Goal: Transaction & Acquisition: Purchase product/service

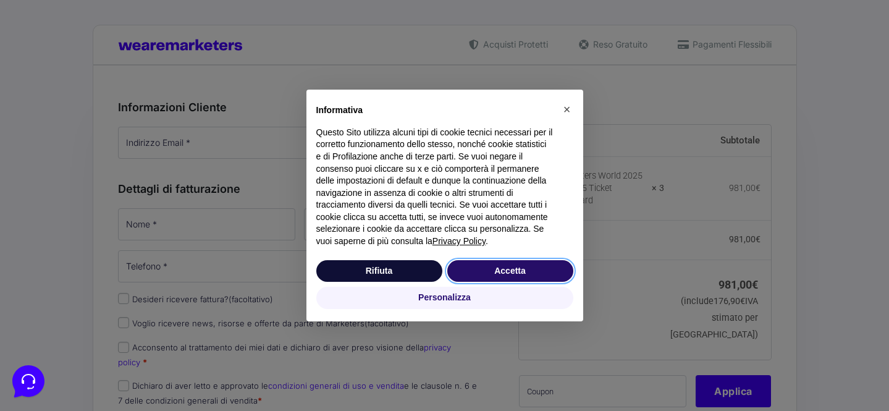
click at [488, 262] on button "Accetta" at bounding box center [510, 271] width 126 height 22
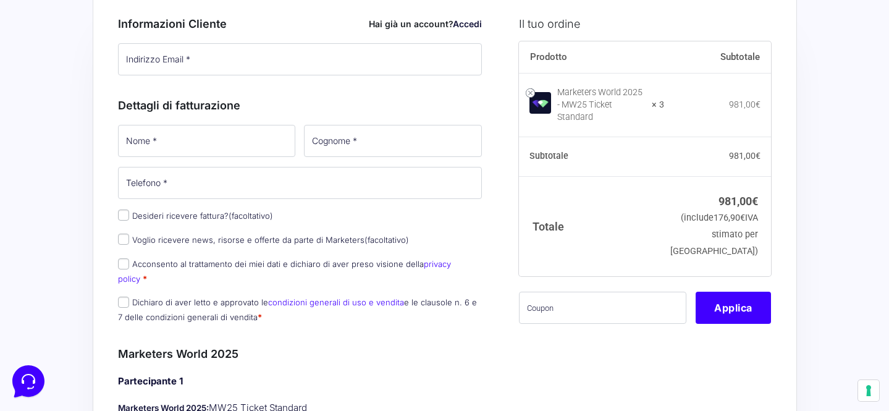
scroll to position [87, 0]
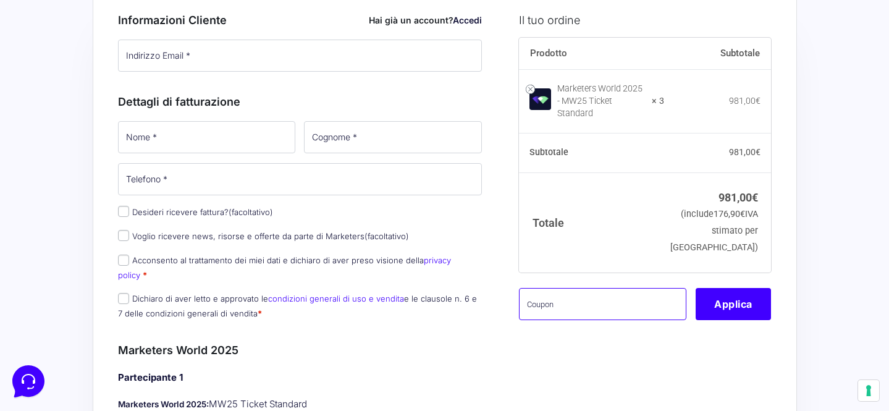
drag, startPoint x: 580, startPoint y: 309, endPoint x: 479, endPoint y: 305, distance: 101.4
paste input "mw25cittadino"
type input "mw25cittadino"
click at [743, 311] on button "Applica" at bounding box center [733, 304] width 75 height 32
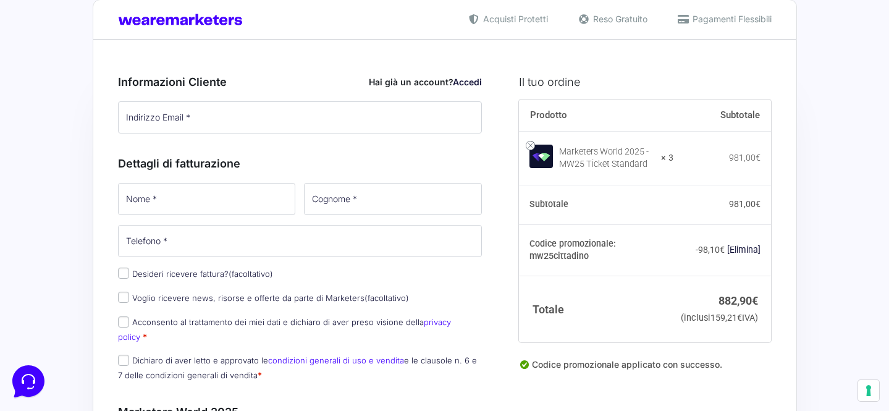
scroll to position [64, 0]
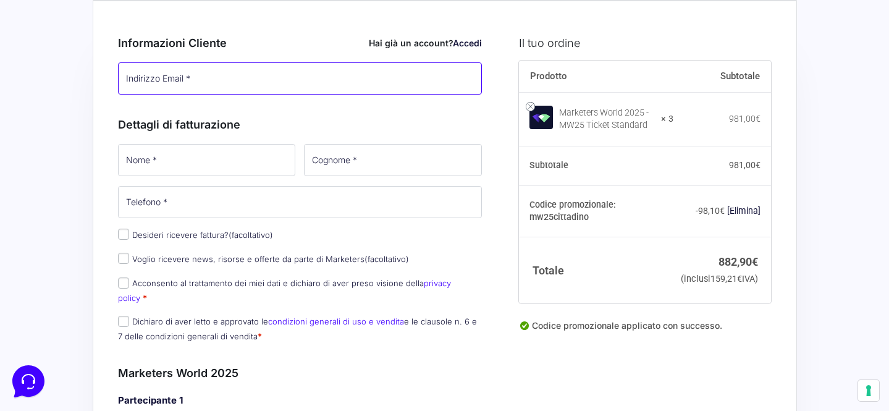
click at [238, 78] on input "Indirizzo Email *" at bounding box center [300, 78] width 365 height 32
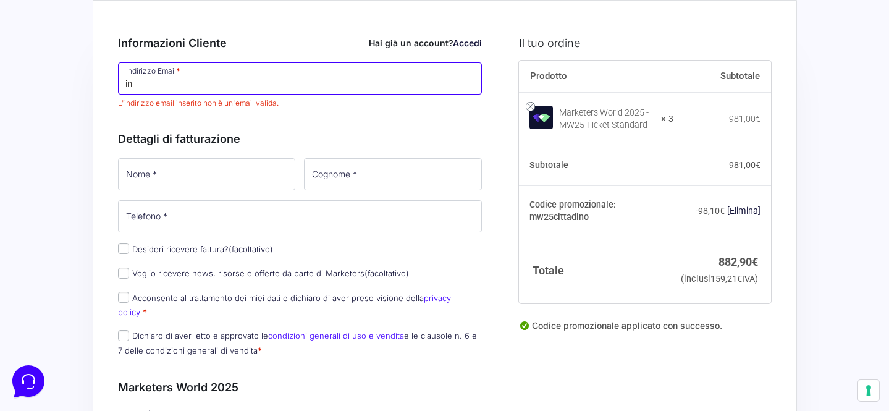
type input "i"
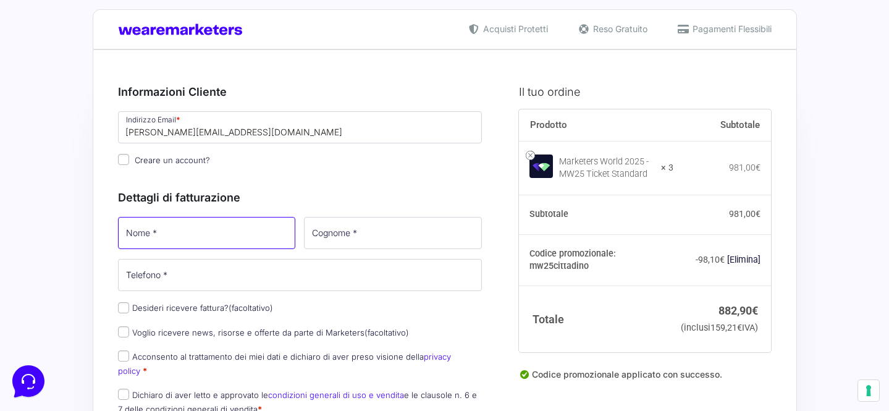
scroll to position [0, 0]
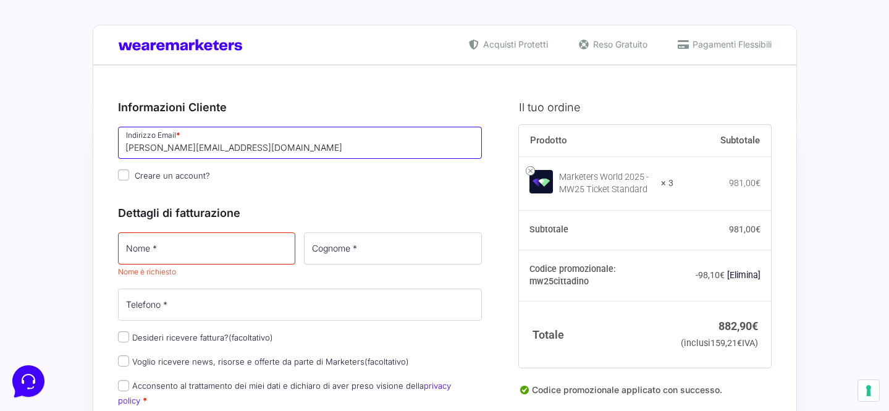
drag, startPoint x: 259, startPoint y: 147, endPoint x: 77, endPoint y: 143, distance: 182.3
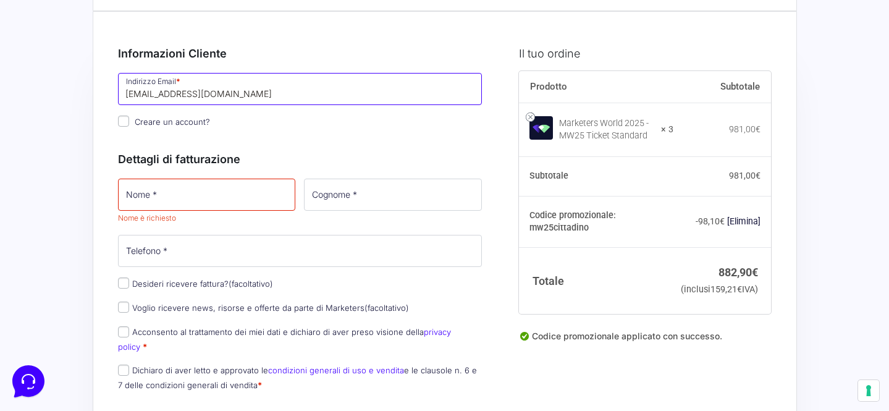
type input "[EMAIL_ADDRESS][DOMAIN_NAME]"
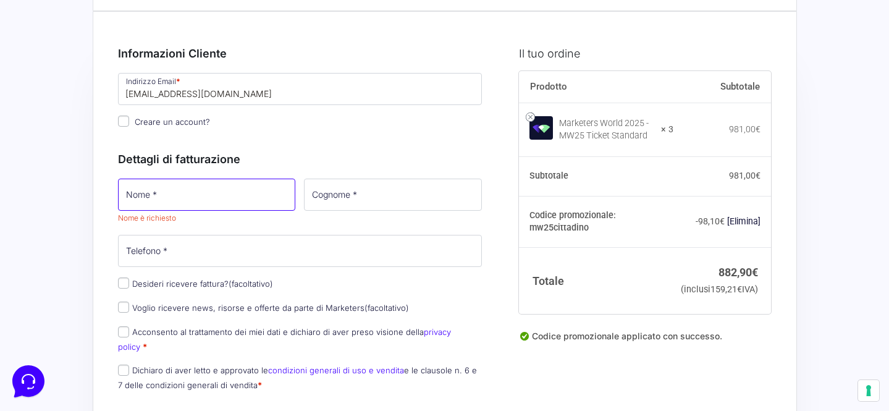
click at [179, 200] on input "Nome *" at bounding box center [207, 195] width 178 height 32
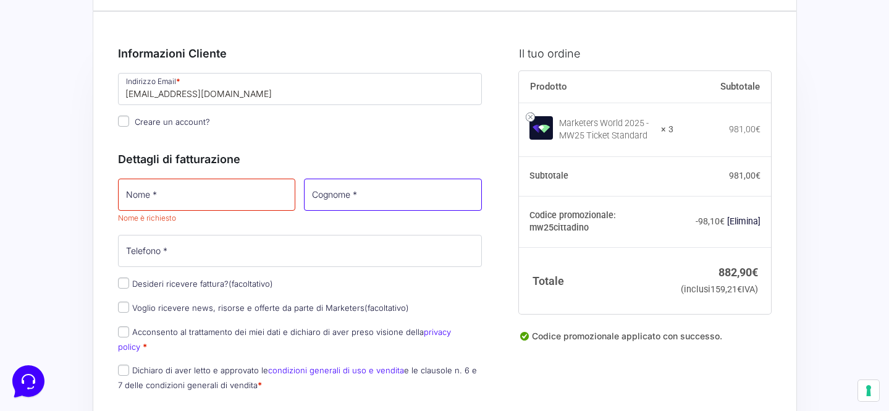
click at [324, 192] on input "Cognome *" at bounding box center [393, 195] width 178 height 32
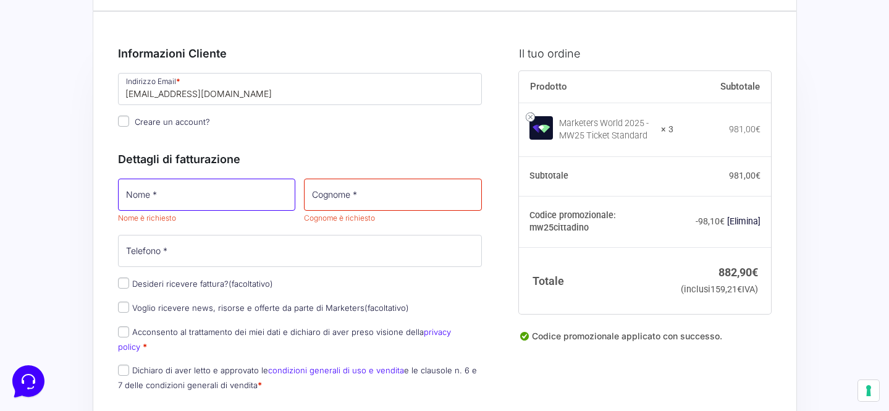
click at [261, 196] on input "Nome *" at bounding box center [207, 195] width 178 height 32
type input "Daniele"
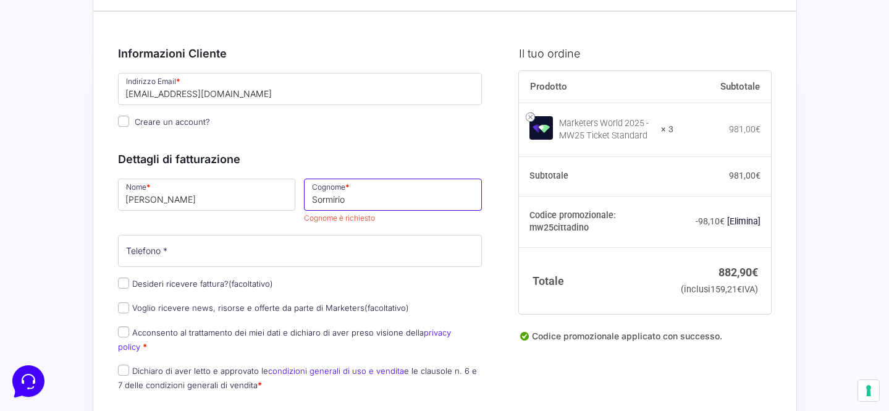
type input "Sormirio"
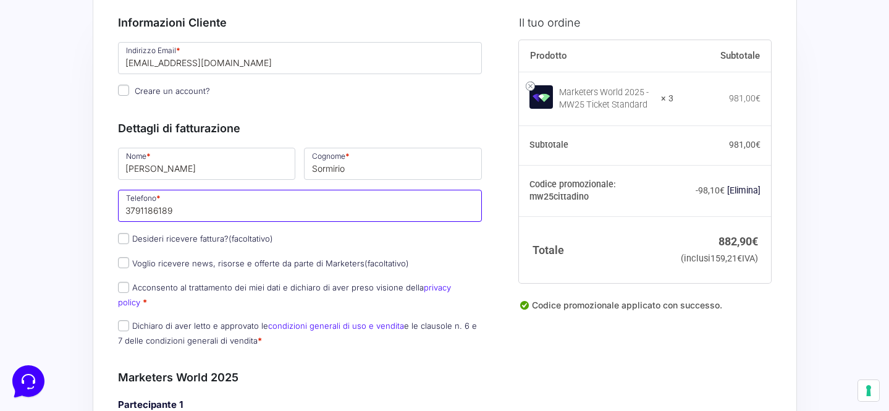
scroll to position [94, 0]
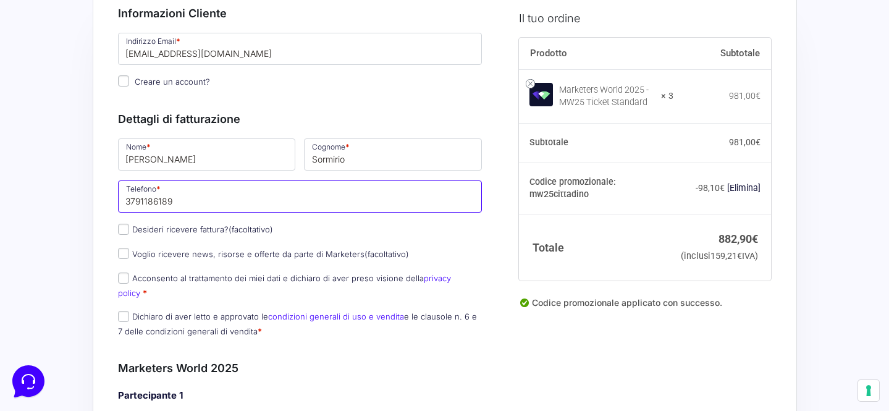
type input "3791186189"
click at [124, 280] on input "Acconsento al trattamento dei miei dati e dichiaro di aver preso visione della …" at bounding box center [123, 277] width 11 height 11
checkbox input "true"
click at [124, 311] on input "Dichiaro di aver letto e approvato le condizioni generali di uso e vendita e le…" at bounding box center [123, 316] width 11 height 11
checkbox input "true"
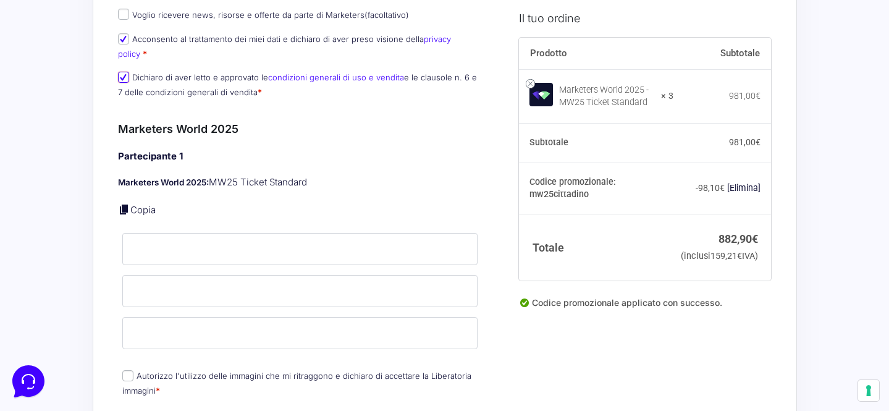
scroll to position [348, 0]
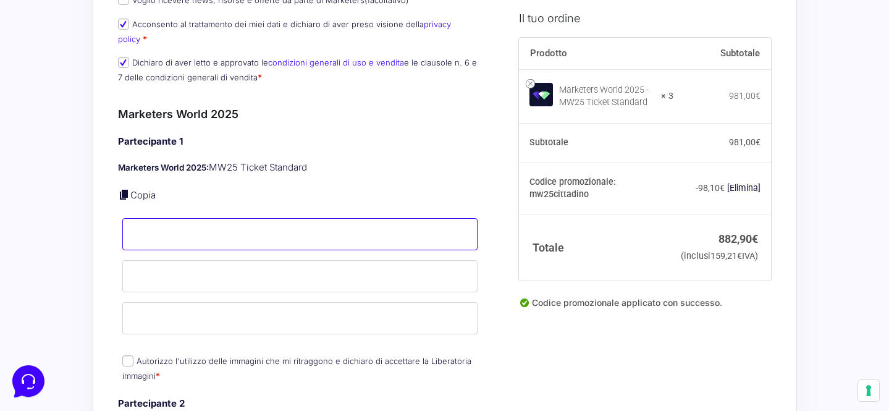
click at [148, 218] on input "Nome *" at bounding box center [300, 234] width 356 height 32
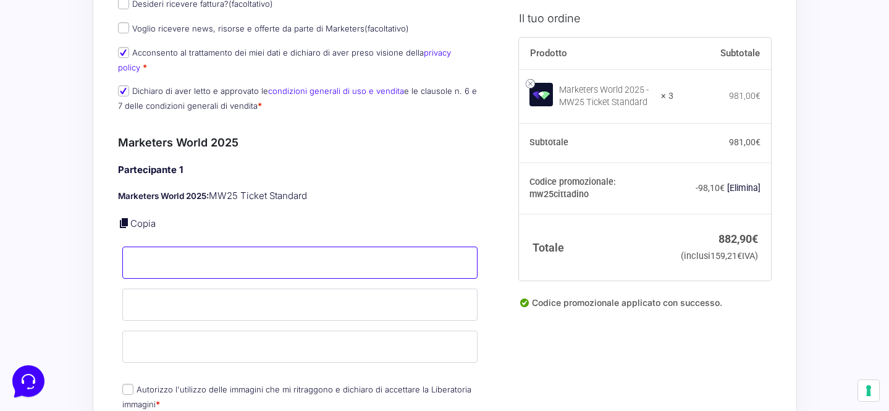
scroll to position [314, 0]
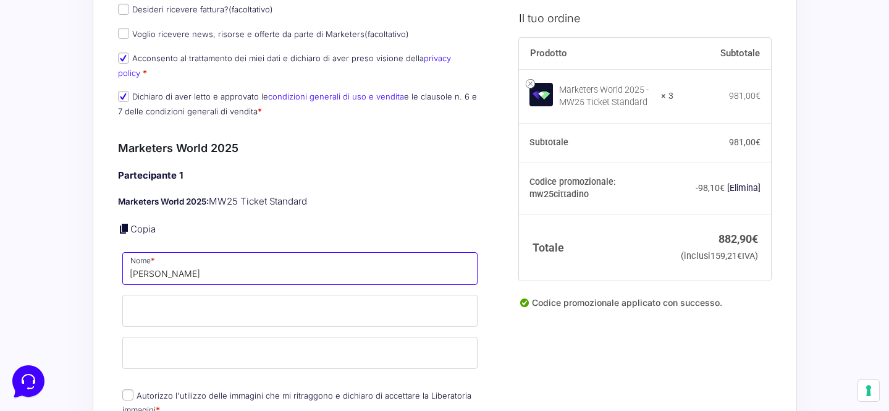
type input "Daniele"
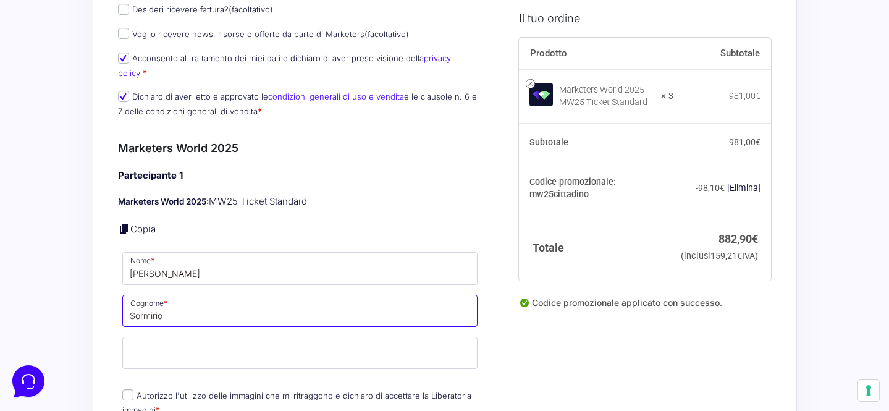
type input "Sormirio"
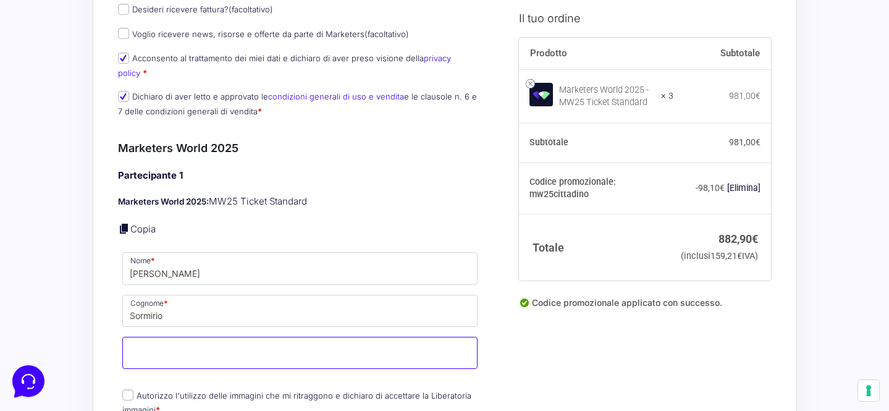
click at [164, 347] on input "Email *" at bounding box center [300, 353] width 356 height 32
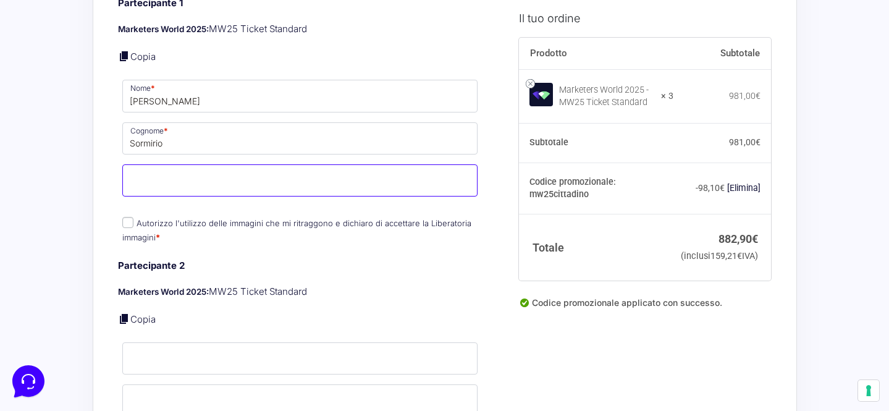
scroll to position [491, 0]
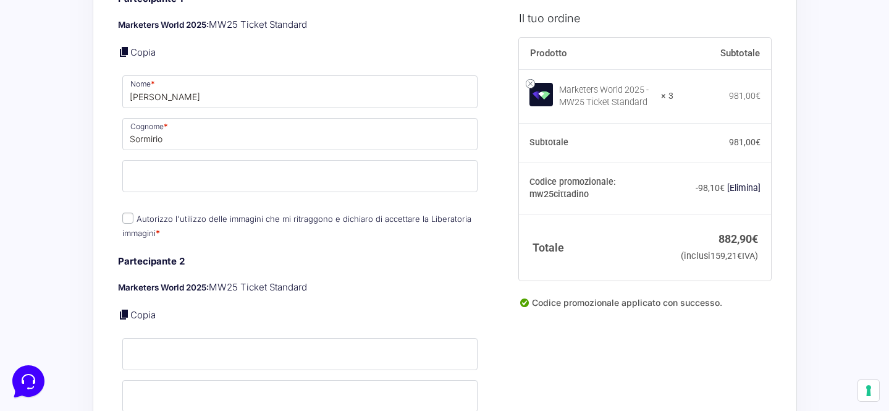
click at [126, 209] on div "Partecipante 1 Marketers World 2025: MW25 Ticket Standard Copia Nome * Daniele …" at bounding box center [300, 117] width 365 height 250
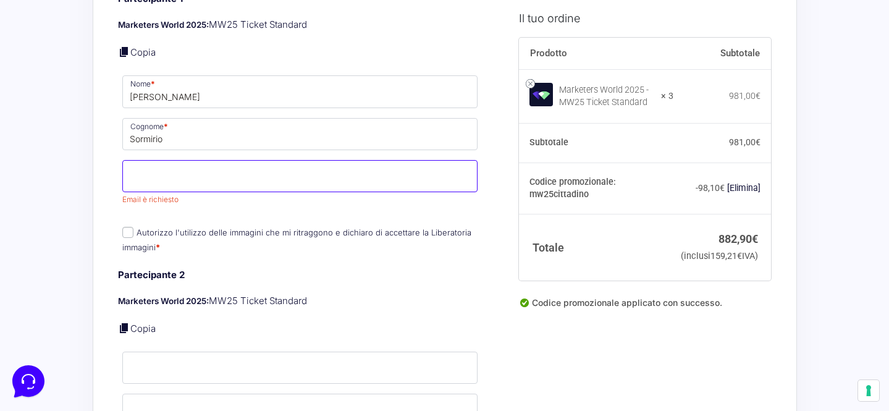
click at [152, 161] on input "Email *" at bounding box center [300, 176] width 356 height 32
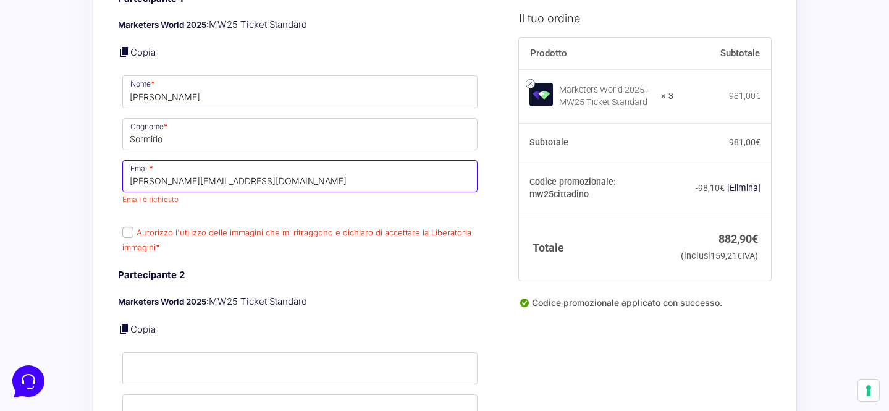
type input "daniele.sormirio@gmail.com"
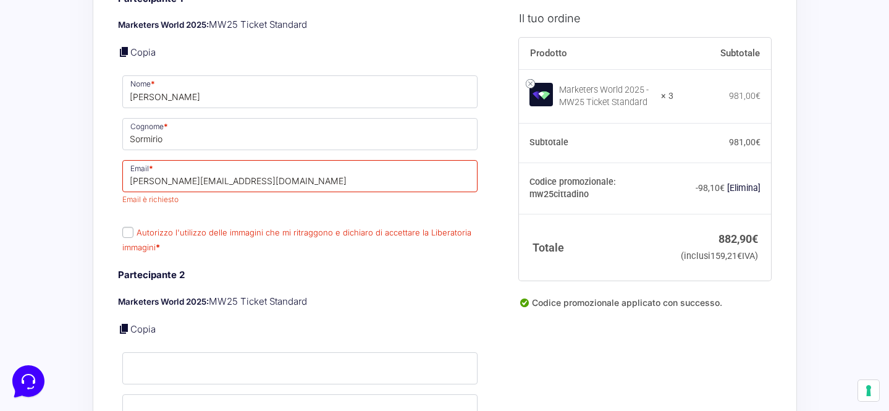
click at [123, 227] on label "Autorizzo l'utilizzo delle immagini che mi ritraggono e dichiaro di accettare l…" at bounding box center [296, 239] width 349 height 24
click at [123, 227] on input "Autorizzo l'utilizzo delle immagini che mi ritraggono e dichiaro di accettare l…" at bounding box center [127, 232] width 11 height 11
checkbox input "true"
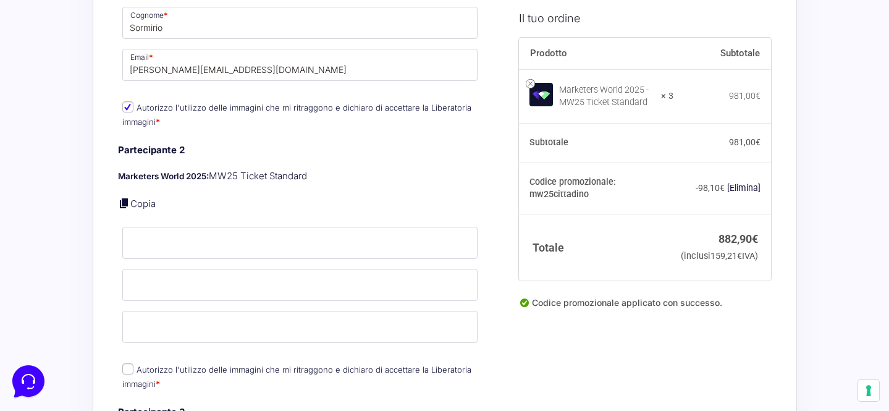
scroll to position [626, 0]
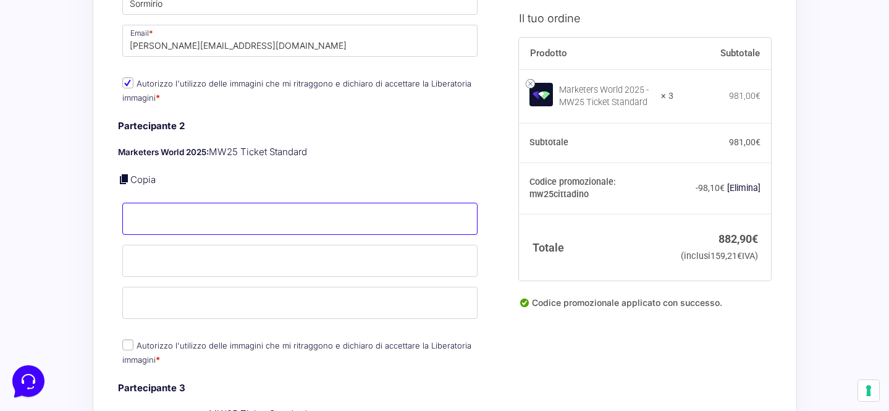
click at [225, 205] on input "Nome *" at bounding box center [300, 219] width 356 height 32
type input "Daniel"
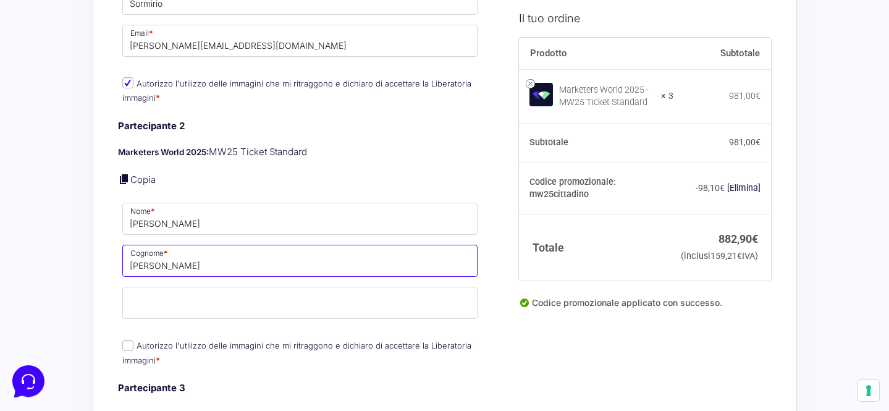
type input "Carpenito"
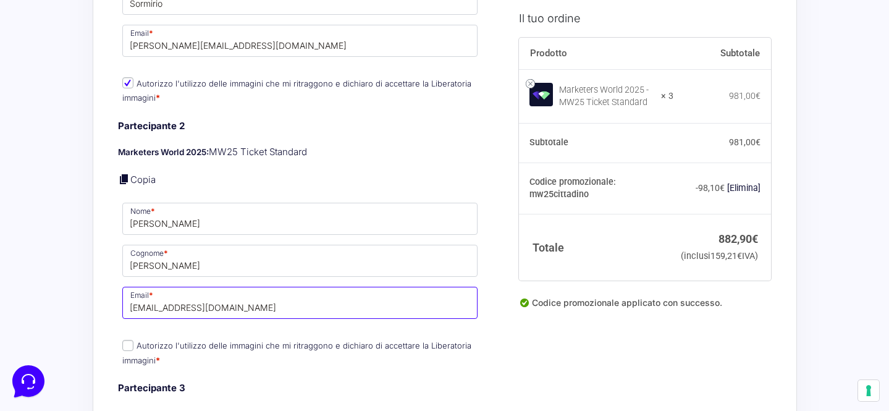
type input "carpenitodaniel@gmail.com"
click at [127, 340] on input "Autorizzo l'utilizzo delle immagini che mi ritraggono e dichiaro di accettare l…" at bounding box center [127, 345] width 11 height 11
checkbox input "true"
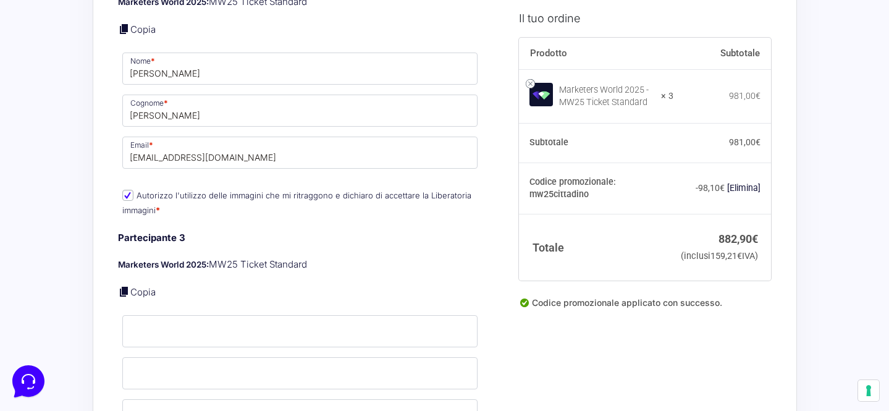
scroll to position [777, 0]
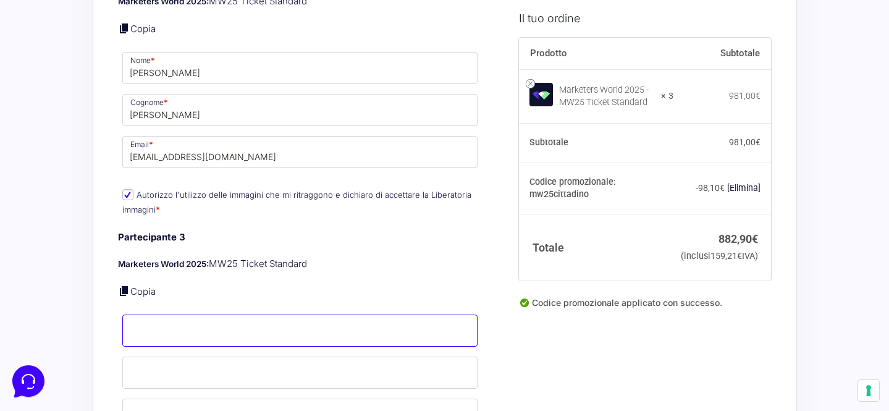
click at [207, 316] on input "Nome *" at bounding box center [300, 330] width 356 height 32
type input "Stefano"
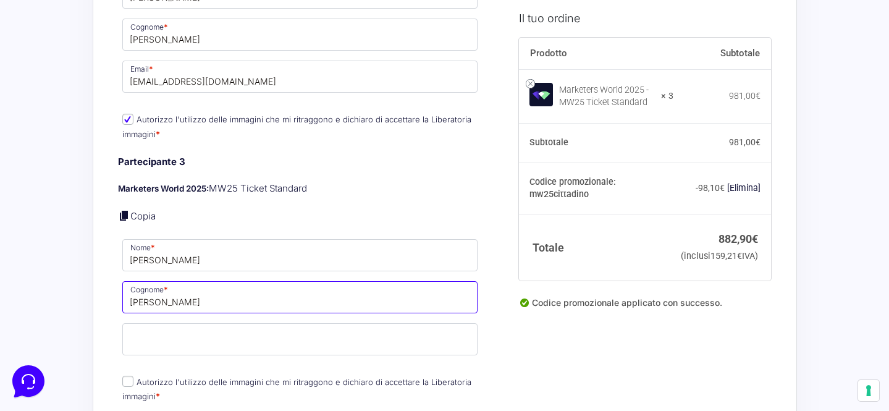
scroll to position [853, 0]
type input "Avidano"
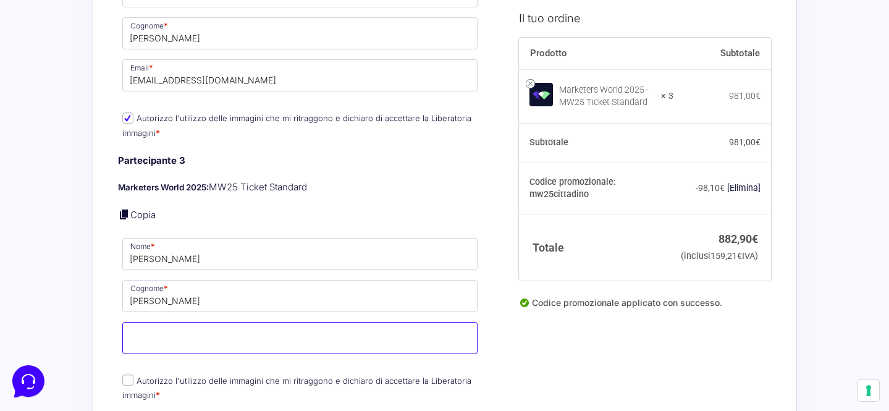
click at [188, 324] on input "Email *" at bounding box center [300, 338] width 356 height 32
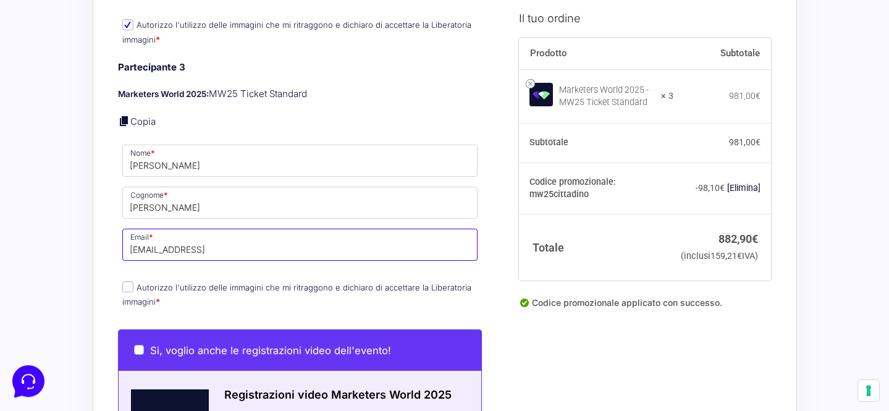
scroll to position [947, 0]
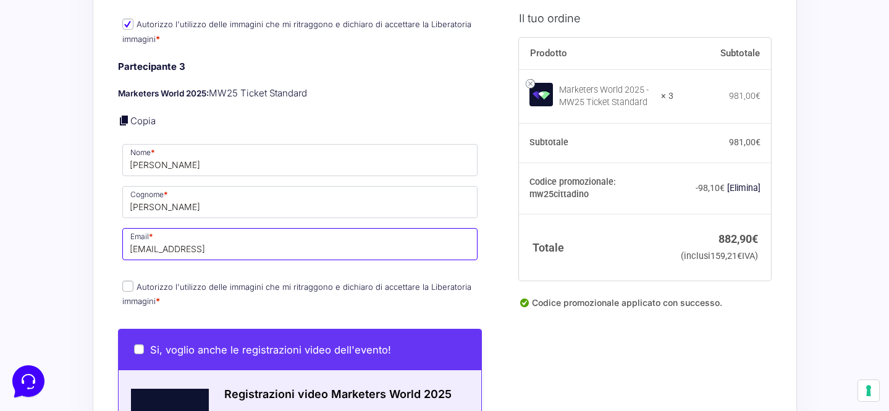
type input "stefanoavidano96@gmail"
click at [127, 280] on input "Autorizzo l'utilizzo delle immagini che mi ritraggono e dichiaro di accettare l…" at bounding box center [127, 285] width 11 height 11
checkbox input "true"
click at [240, 237] on input "stefanoavidano96@gmail" at bounding box center [300, 244] width 356 height 32
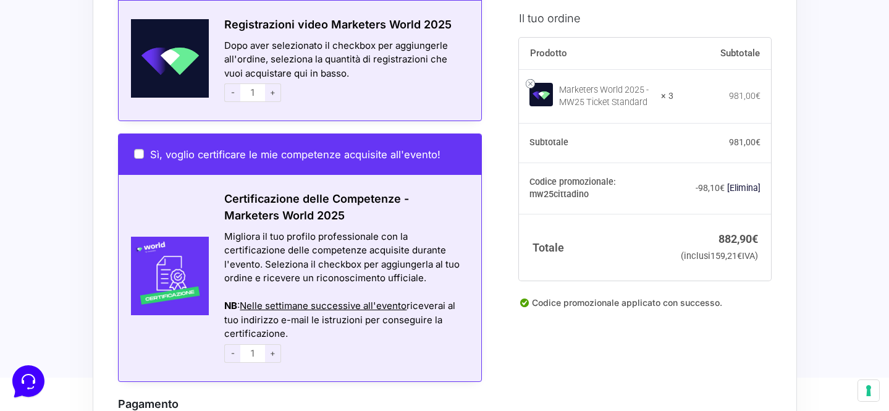
scroll to position [1324, 0]
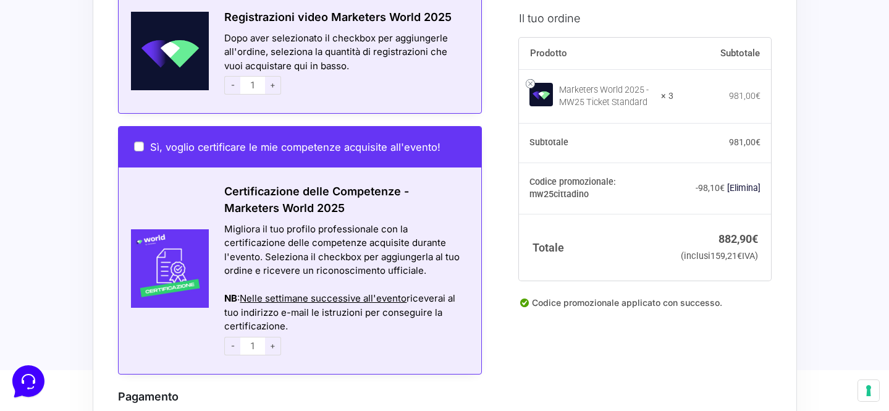
type input "stefanoavidano96@gmail.com"
click at [272, 337] on span "+" at bounding box center [273, 346] width 16 height 19
click at [271, 337] on span "+" at bounding box center [273, 346] width 16 height 19
type input "3"
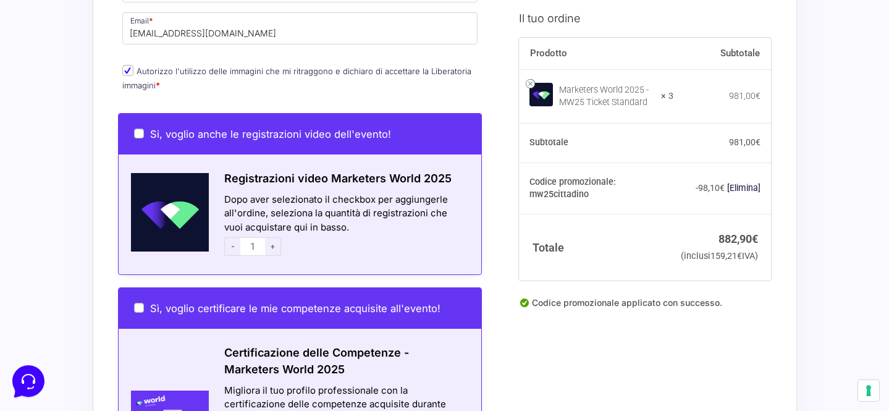
scroll to position [1128, 0]
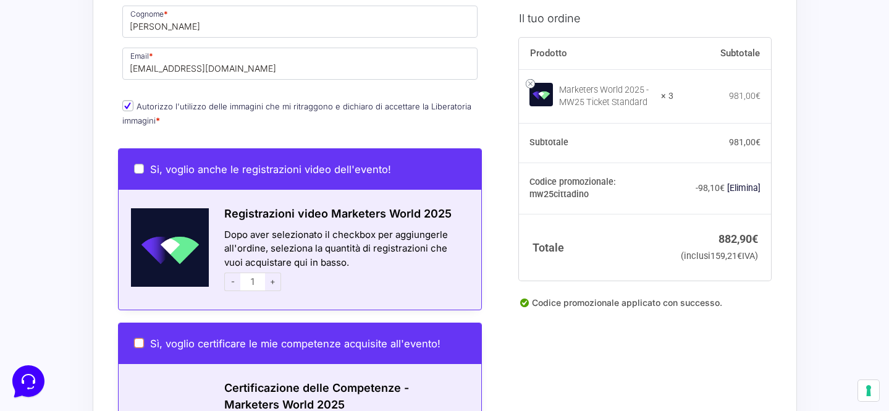
click at [138, 338] on input "Sì, voglio certificare le mie competenze acquisite all'evento!" at bounding box center [139, 343] width 10 height 10
checkbox input "true"
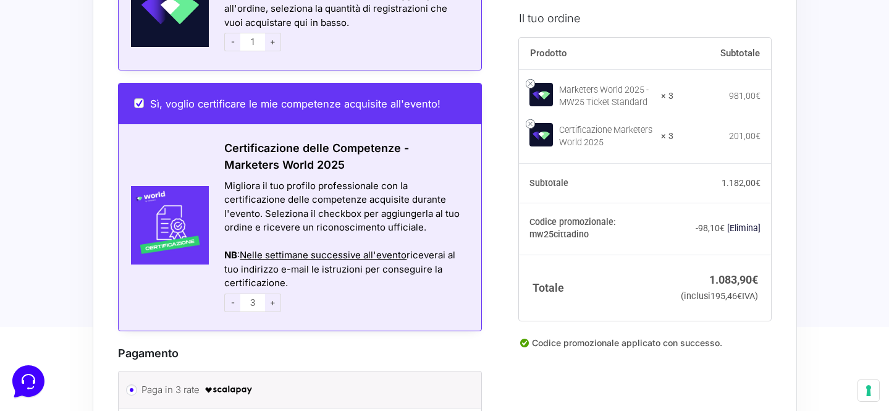
scroll to position [1262, 0]
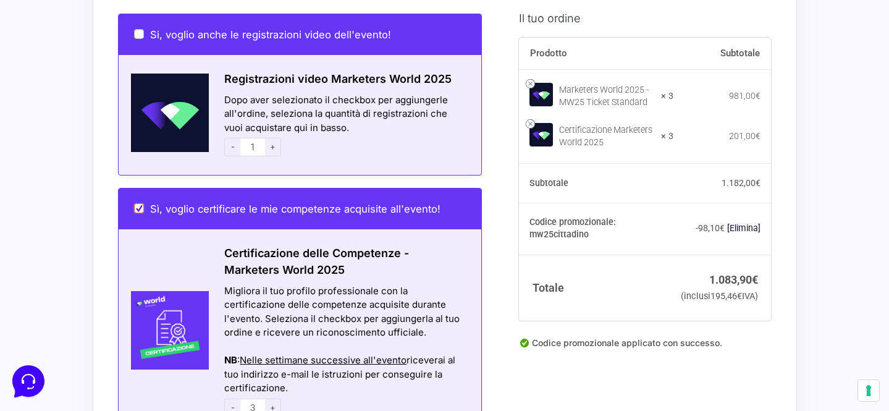
click at [143, 203] on input "Sì, voglio certificare le mie competenze acquisite all'evento!" at bounding box center [139, 208] width 10 height 10
checkbox input "false"
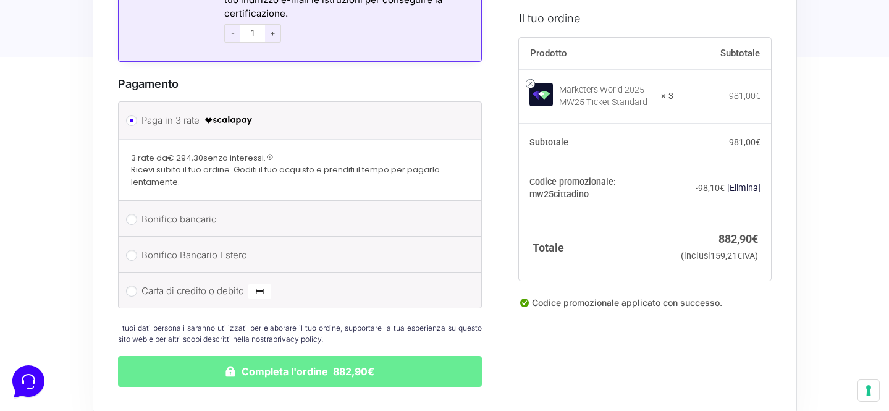
scroll to position [1636, 0]
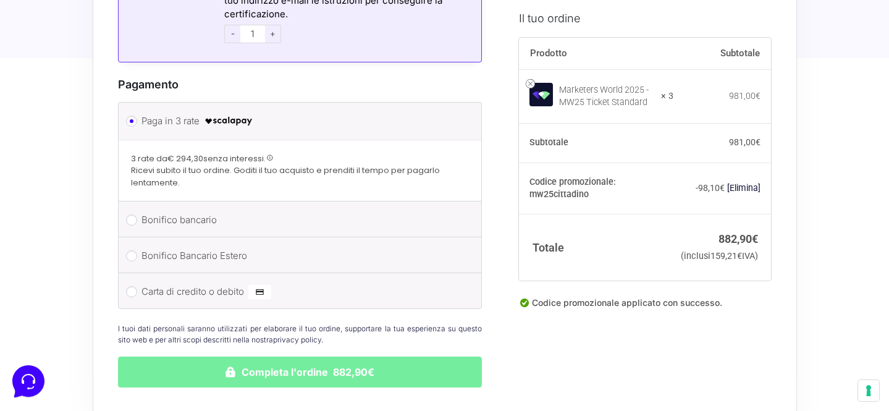
click at [246, 372] on button "Completa l'ordine 882,90€" at bounding box center [300, 371] width 365 height 31
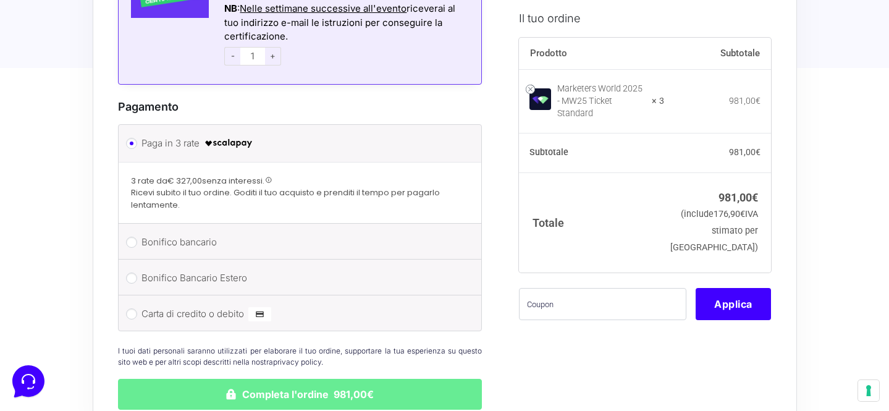
scroll to position [1679, 0]
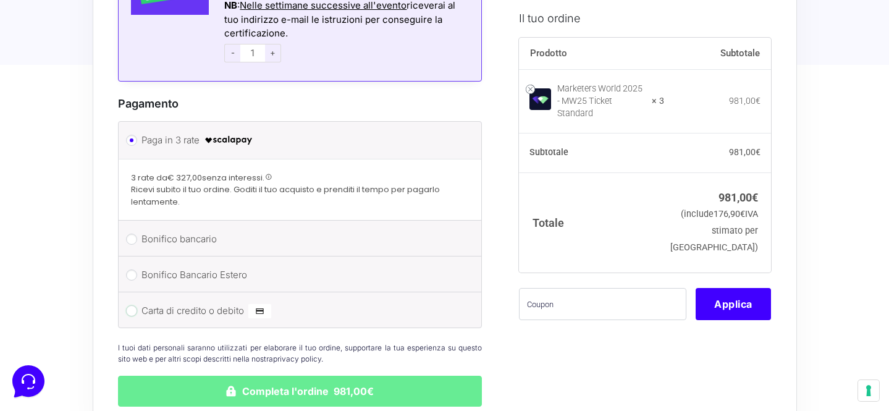
click at [131, 305] on input "Carta di credito o debito" at bounding box center [131, 310] width 11 height 11
radio input "true"
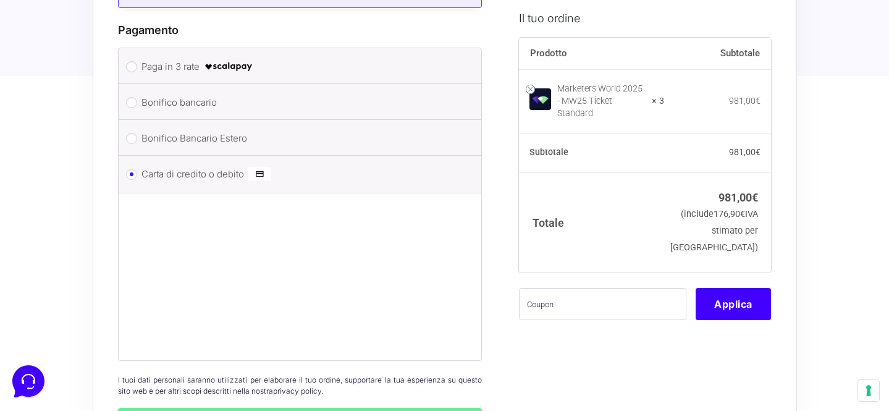
scroll to position [1755, 0]
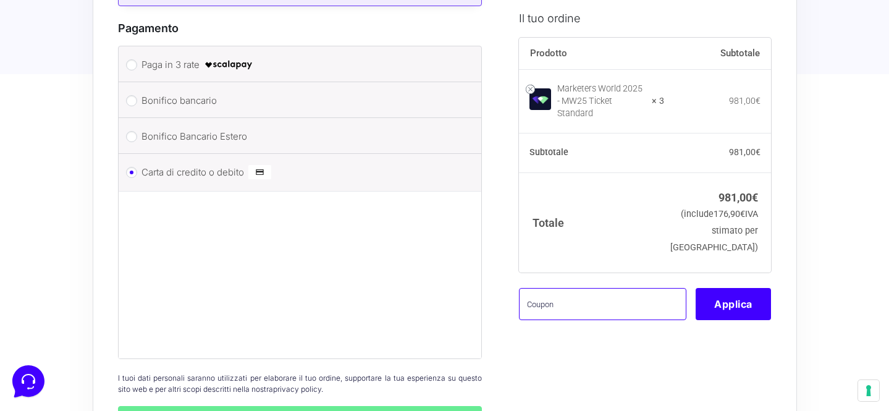
click at [556, 314] on input "text" at bounding box center [602, 303] width 167 height 32
paste input "mw25cittadino"
type input "mw25cittadino"
click at [723, 304] on button "Applica" at bounding box center [733, 303] width 75 height 32
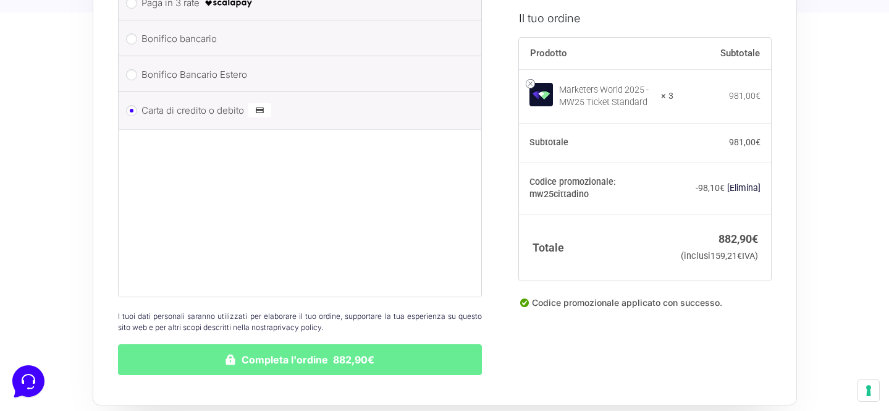
scroll to position [1812, 0]
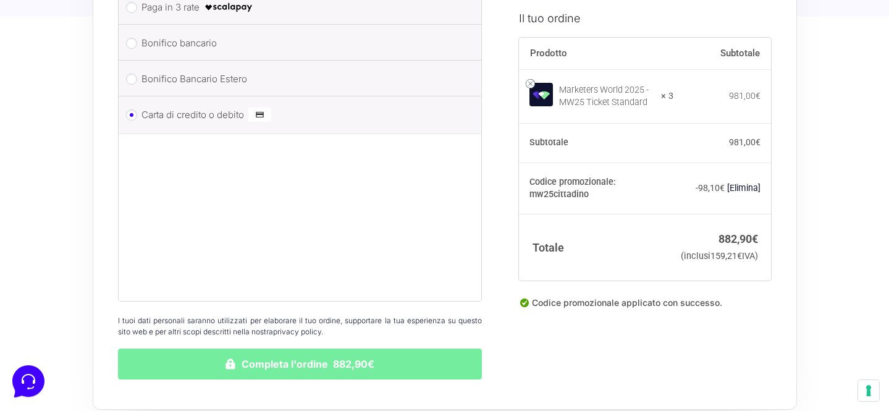
click at [253, 352] on button "Completa l'ordine 882,90€" at bounding box center [300, 363] width 365 height 31
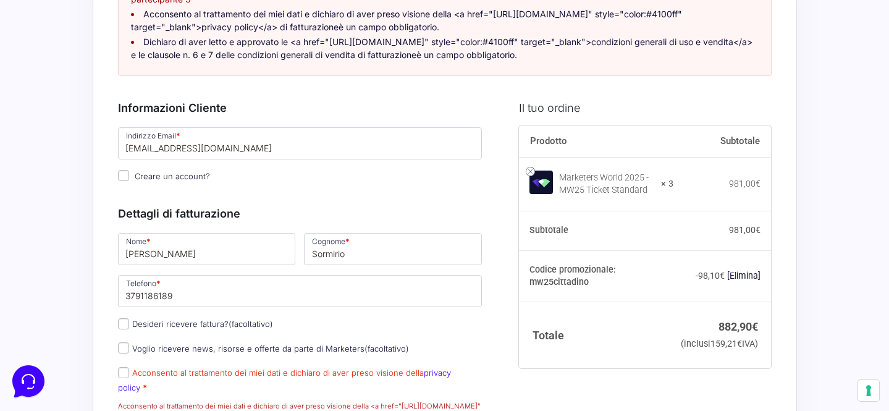
scroll to position [271, 0]
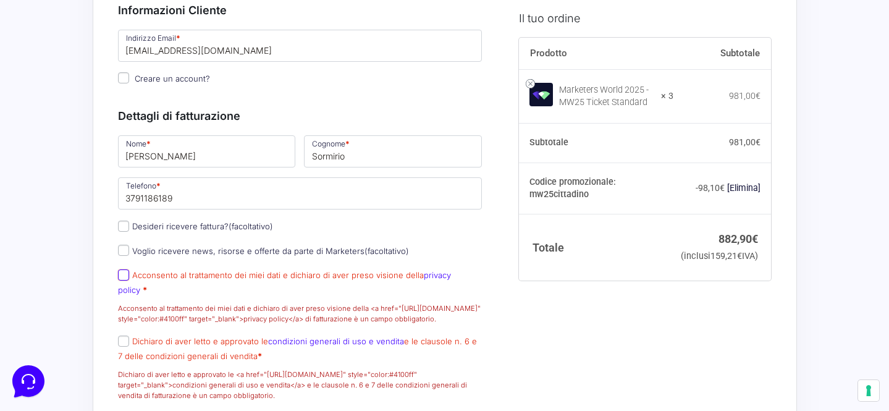
click at [122, 269] on input "Acconsento al trattamento dei miei dati e dichiaro di aver preso visione della …" at bounding box center [123, 274] width 11 height 11
checkbox input "true"
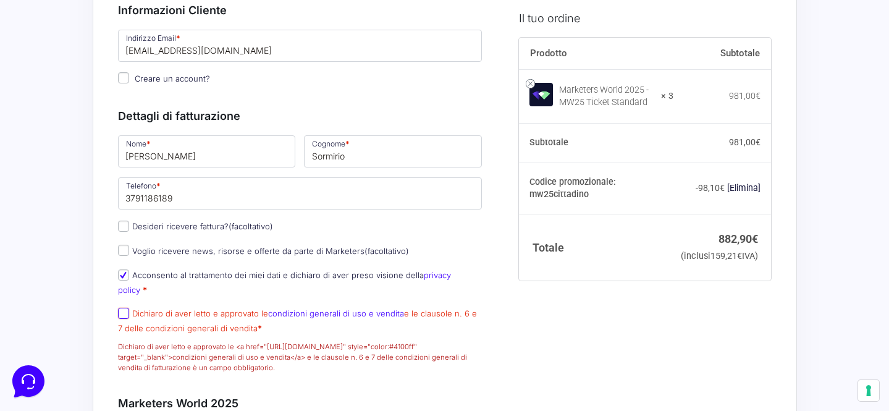
click at [122, 308] on input "Dichiaro di aver letto e approvato le condizioni generali di uso e vendita e le…" at bounding box center [123, 313] width 11 height 11
checkbox input "true"
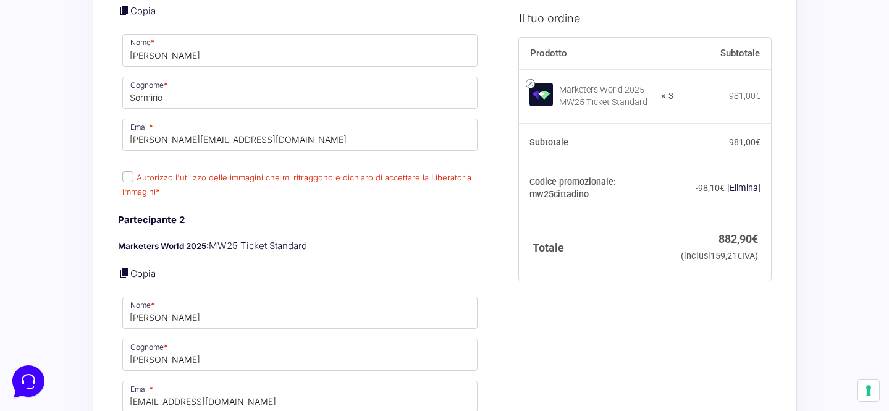
scroll to position [720, 0]
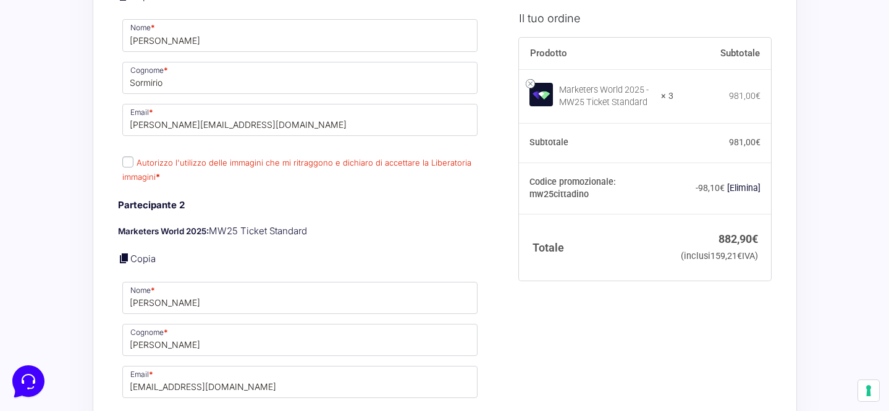
click at [125, 156] on input "Autorizzo l'utilizzo delle immagini che mi ritraggono e dichiaro di accettare l…" at bounding box center [127, 161] width 11 height 11
checkbox input "true"
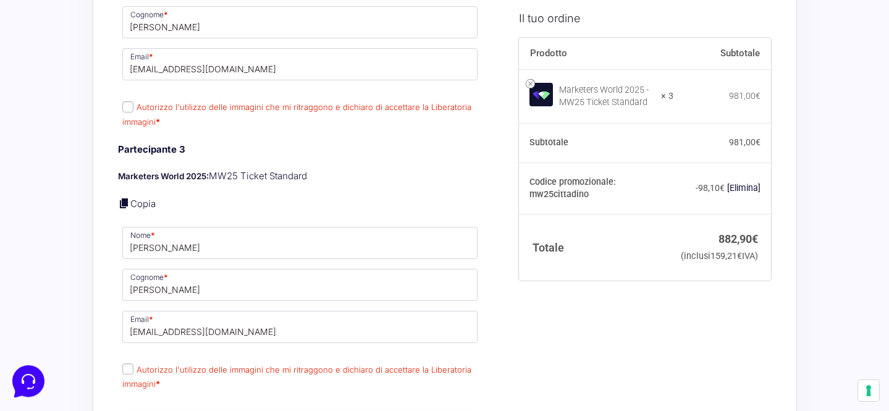
scroll to position [1071, 0]
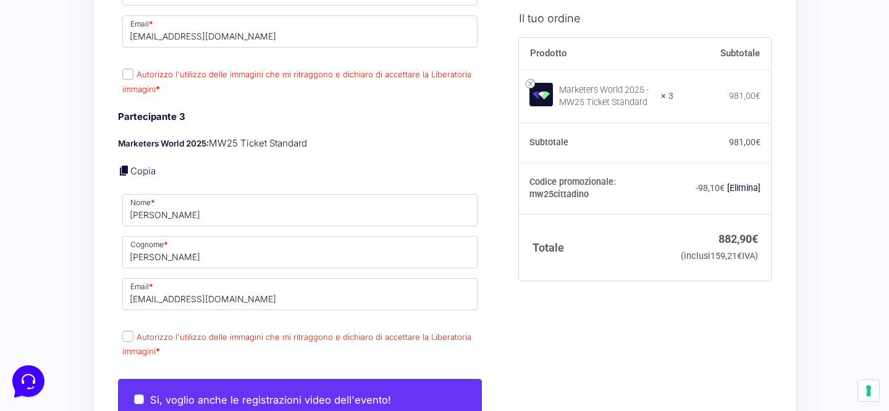
click at [126, 69] on input "Autorizzo l'utilizzo delle immagini che mi ritraggono e dichiaro di accettare l…" at bounding box center [127, 74] width 11 height 11
checkbox input "true"
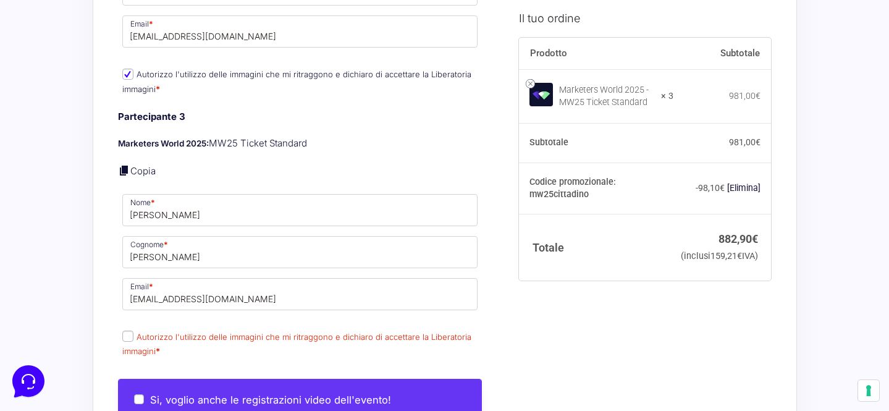
click at [130, 331] on input "Autorizzo l'utilizzo delle immagini che mi ritraggono e dichiaro di accettare l…" at bounding box center [127, 336] width 11 height 11
checkbox input "true"
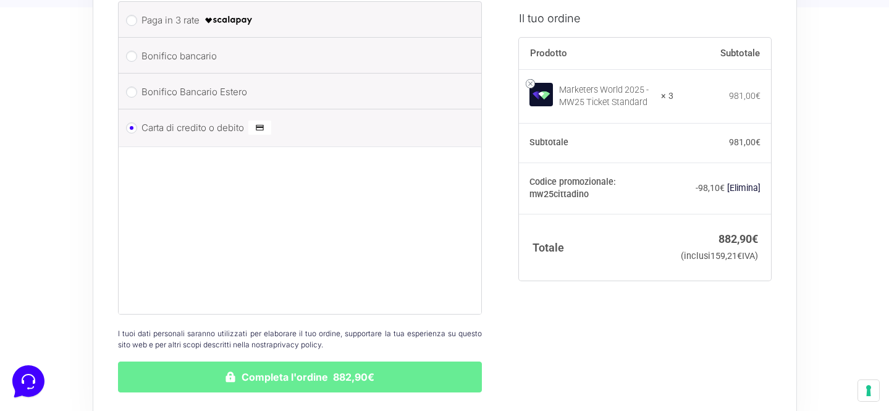
scroll to position [2041, 0]
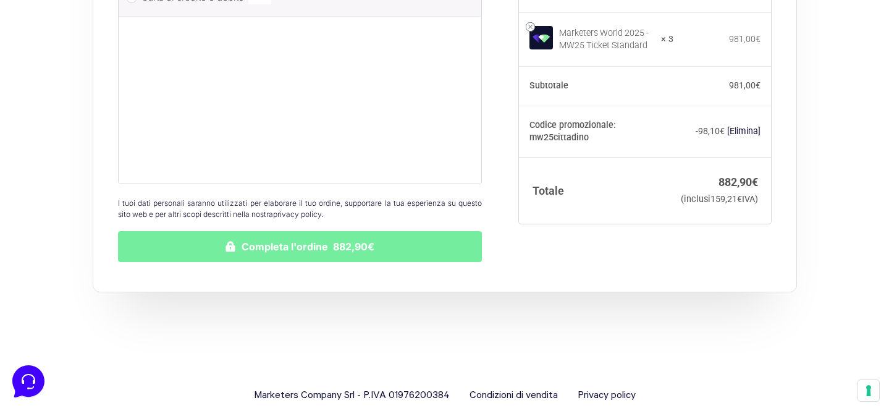
click at [269, 231] on button "Completa l'ordine 882,90€" at bounding box center [300, 246] width 365 height 31
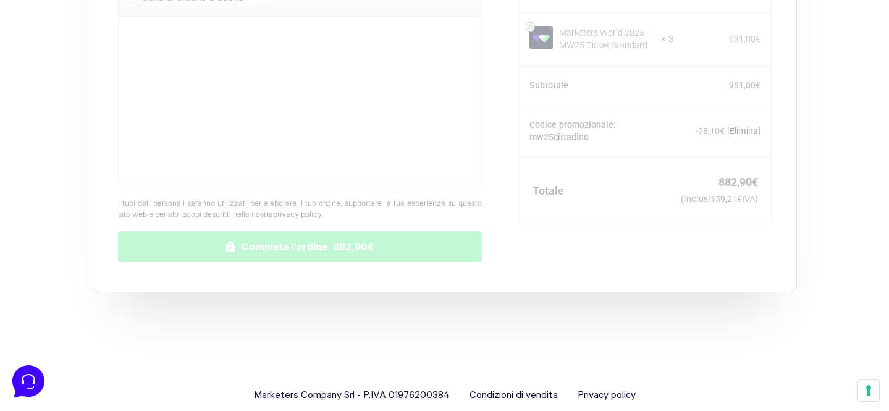
scroll to position [2014, 0]
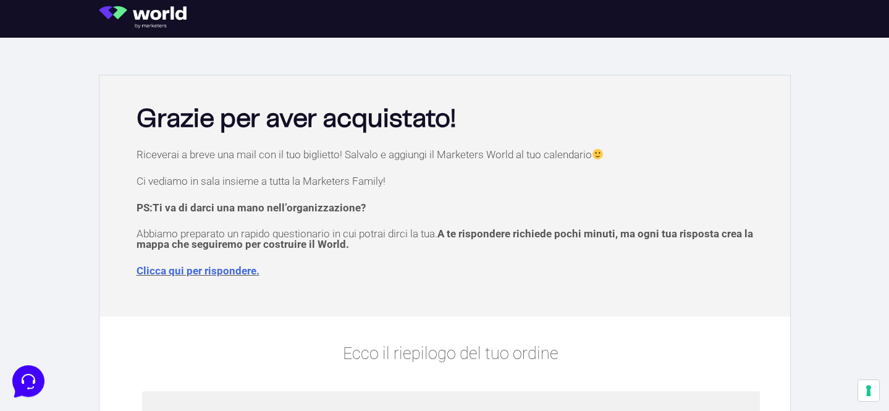
click at [129, 12] on img at bounding box center [147, 17] width 96 height 22
click at [161, 14] on img at bounding box center [147, 17] width 96 height 22
click at [22, 373] on icon at bounding box center [27, 380] width 32 height 32
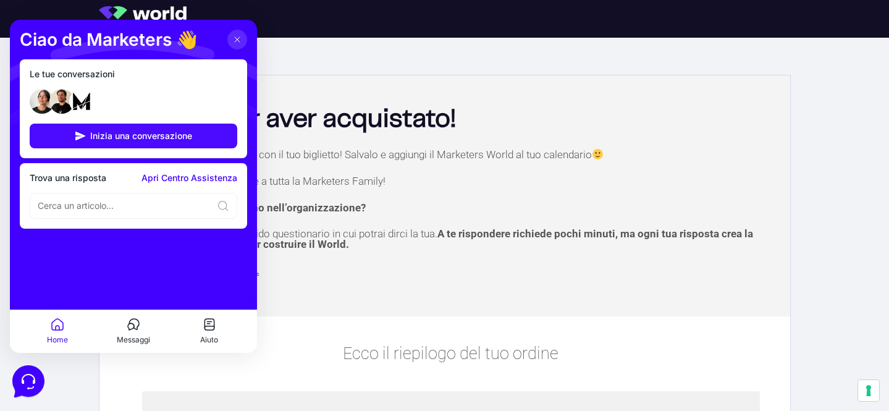
click at [108, 131] on span "Inizia una conversazione" at bounding box center [141, 136] width 102 height 10
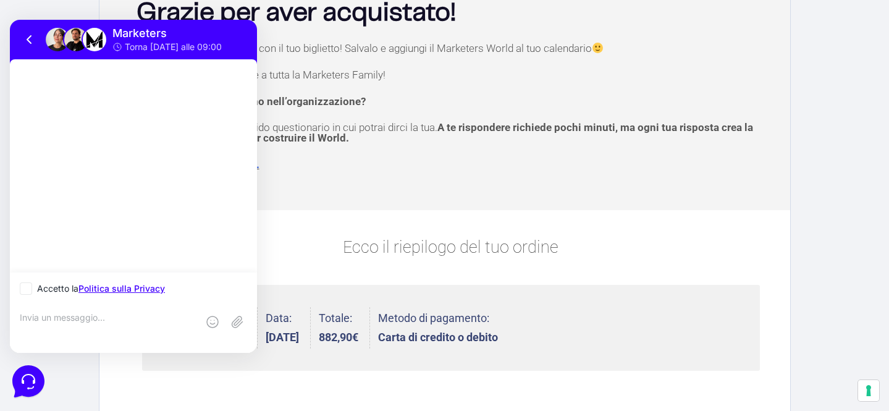
scroll to position [105, 0]
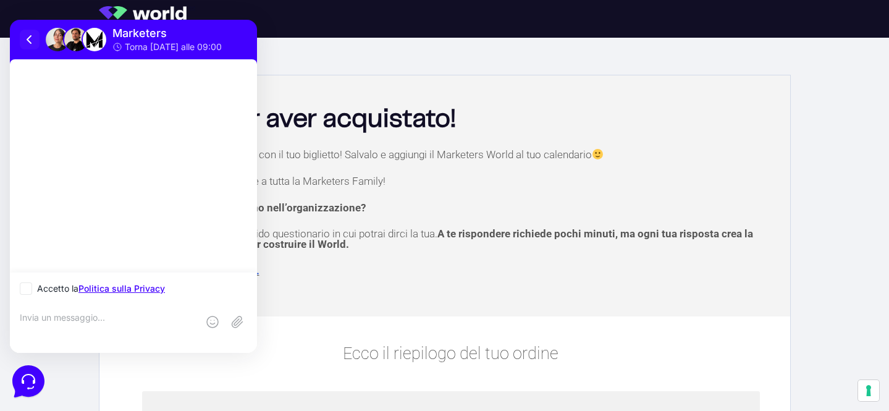
click at [26, 36] on icon at bounding box center [29, 39] width 15 height 15
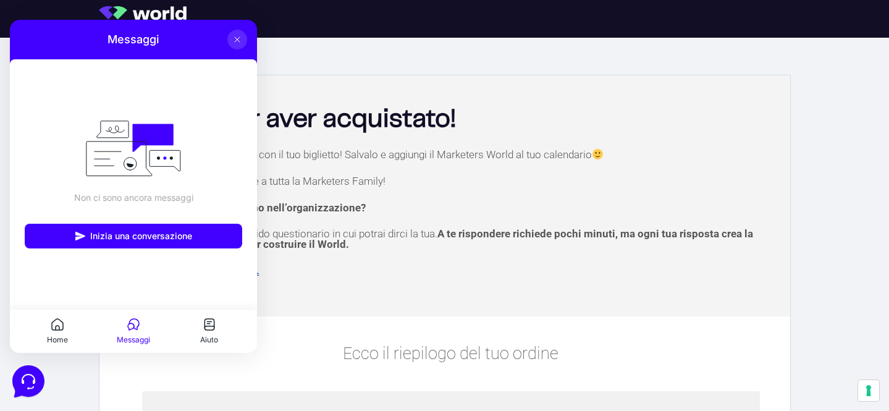
click at [234, 40] on icon at bounding box center [237, 40] width 10 height 10
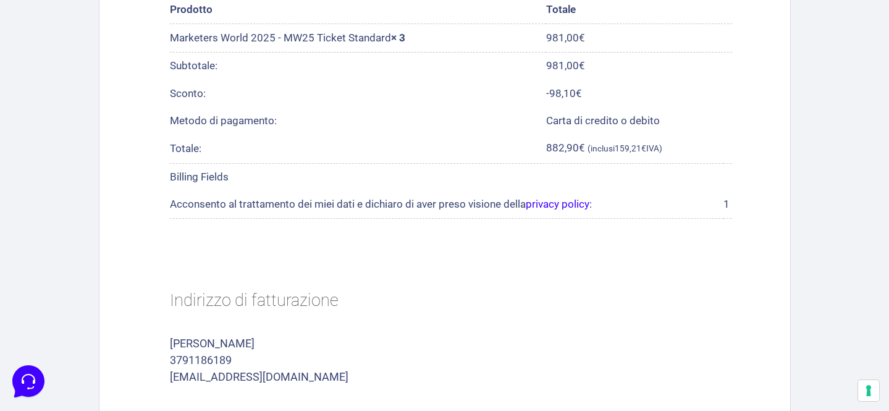
scroll to position [721, 0]
